Goal: Use online tool/utility

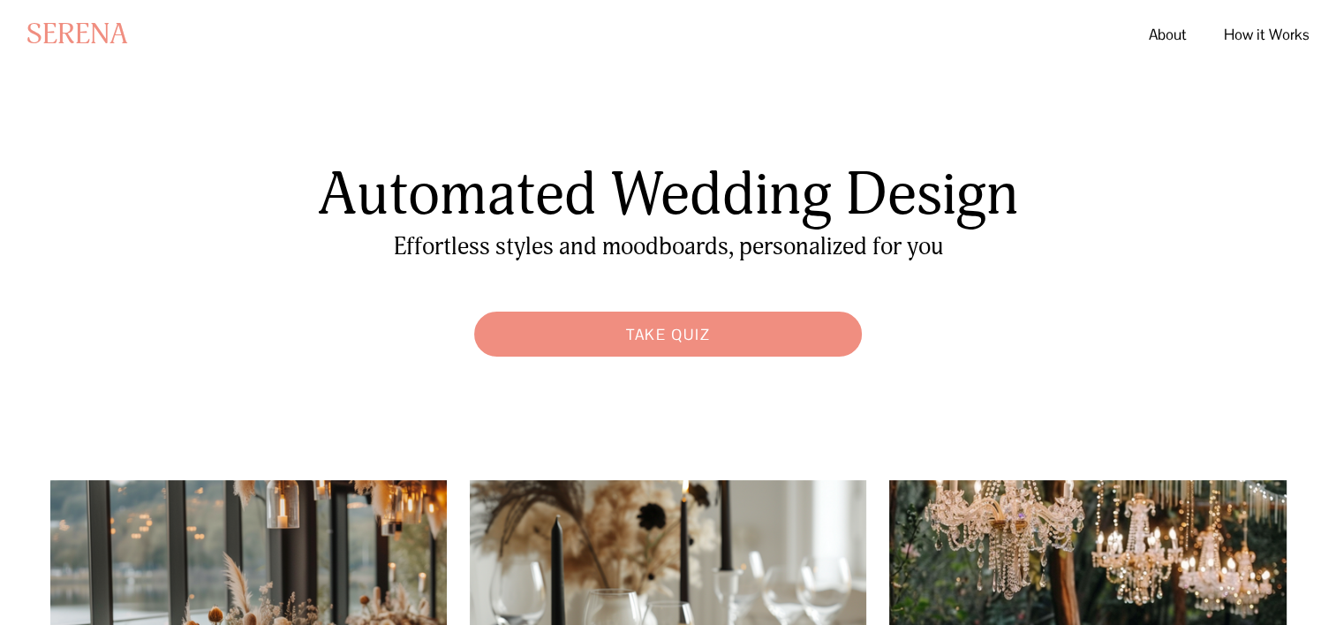
click at [666, 338] on link "Take Quiz" at bounding box center [667, 334] width 405 height 63
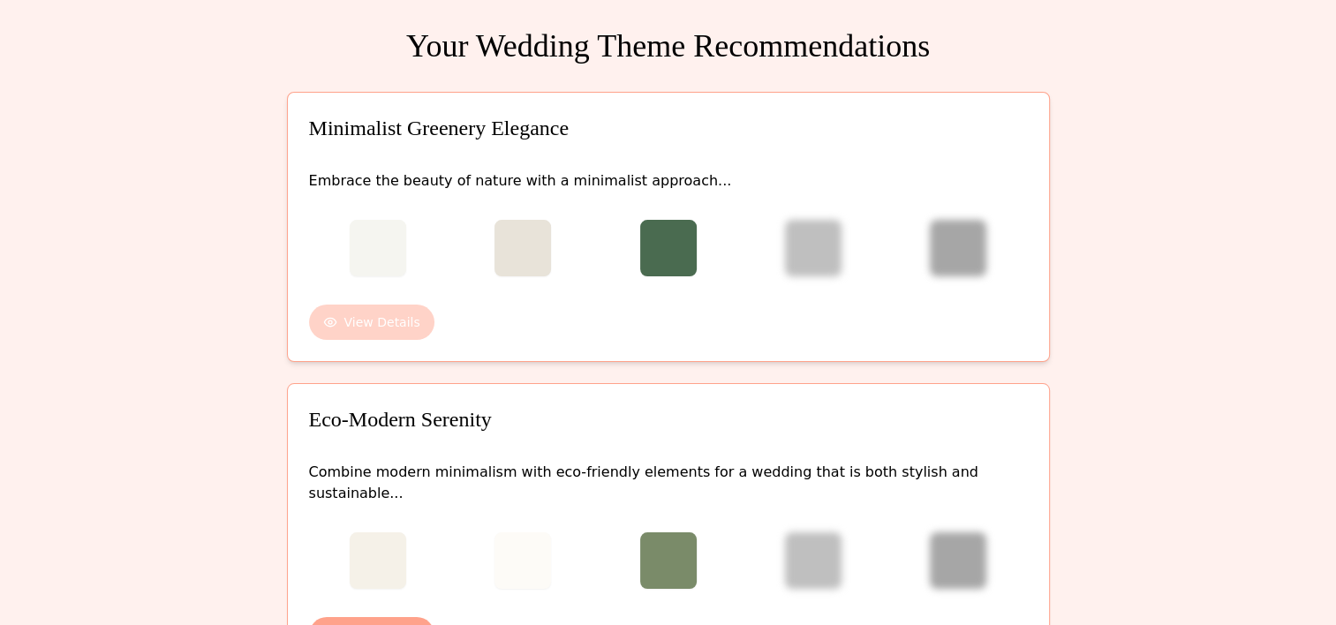
click at [360, 318] on button "View Details" at bounding box center [371, 322] width 125 height 35
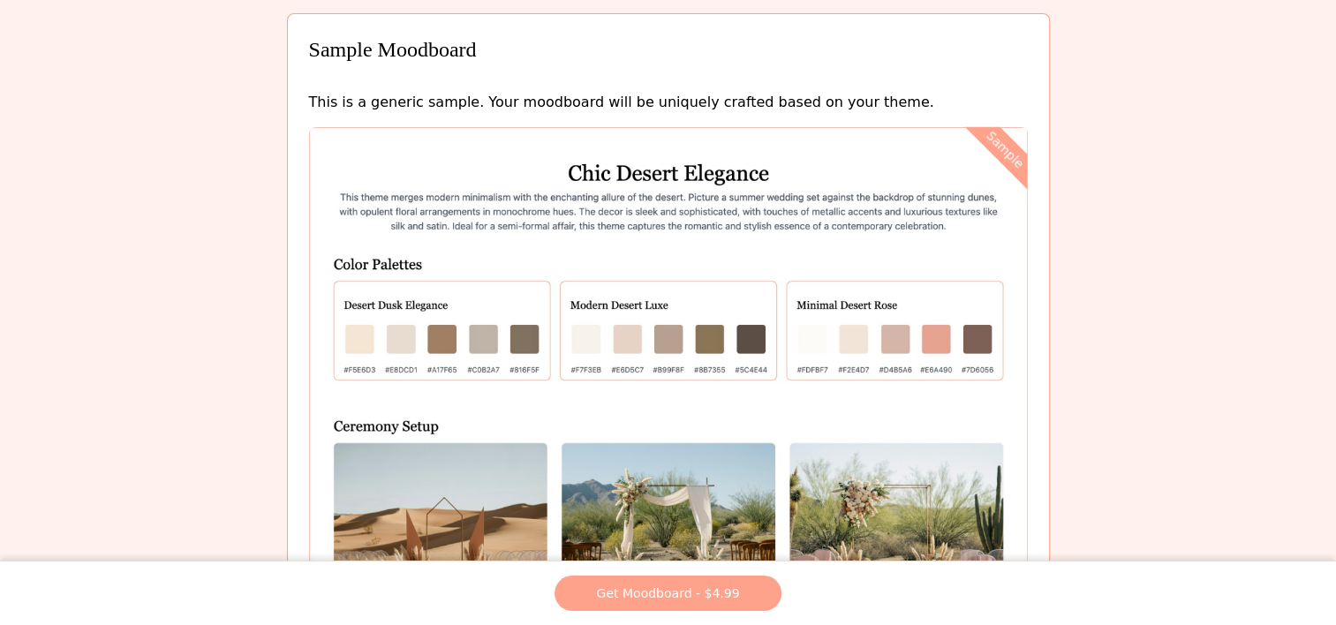
scroll to position [1148, 0]
